Goal: Information Seeking & Learning: Learn about a topic

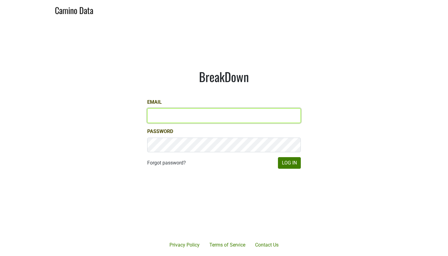
type input "[EMAIL_ADDRESS][DOMAIN_NAME]"
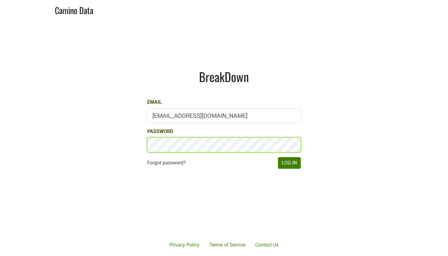
click at [289, 163] on button "Log In" at bounding box center [289, 163] width 23 height 12
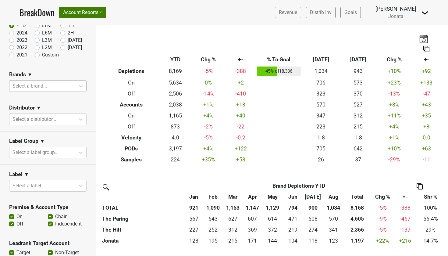
scroll to position [39, 0]
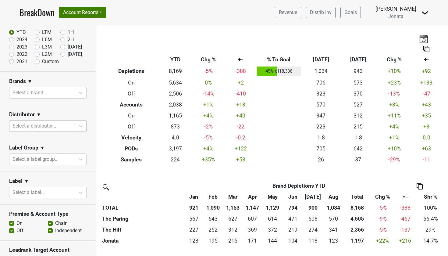
click at [44, 125] on div "Select a distributor..." at bounding box center [41, 125] width 59 height 7
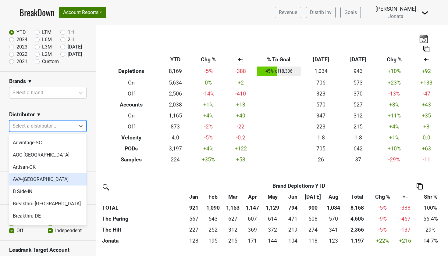
scroll to position [14, 0]
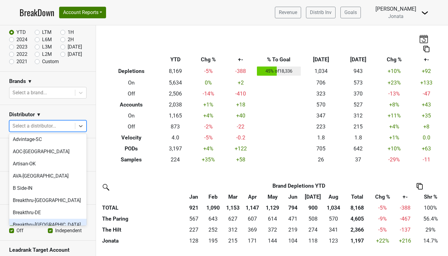
click at [31, 222] on div "Breakthru-[GEOGRAPHIC_DATA]" at bounding box center [47, 225] width 77 height 12
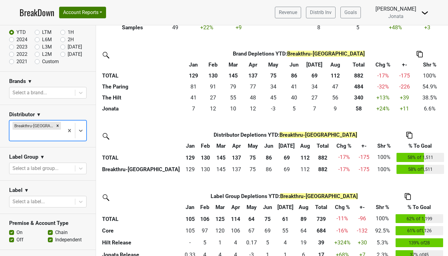
scroll to position [133, 0]
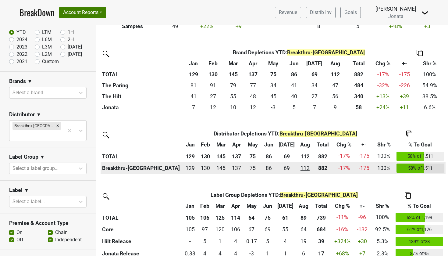
click at [301, 168] on div "111.999 112" at bounding box center [304, 168] width 13 height 8
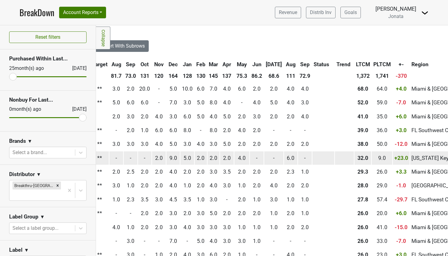
scroll to position [0, 241]
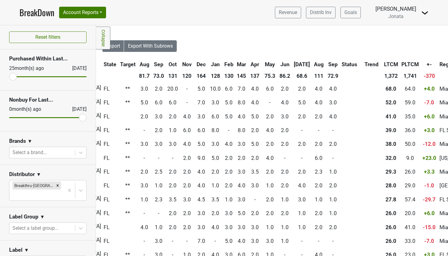
click at [326, 66] on th "Sep" at bounding box center [333, 64] width 14 height 11
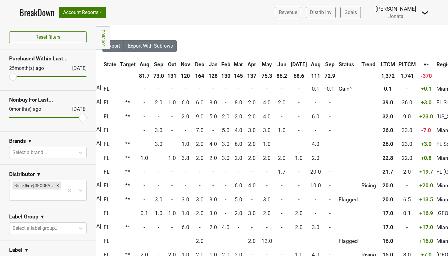
click at [323, 66] on th "Sep" at bounding box center [330, 64] width 14 height 11
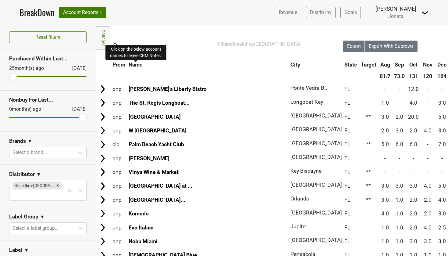
scroll to position [0, 0]
